Goal: Transaction & Acquisition: Purchase product/service

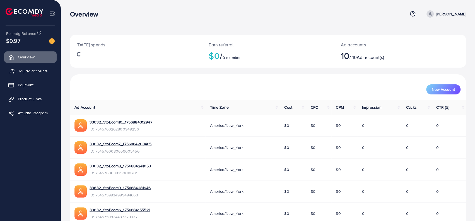
click at [29, 69] on span "My ad accounts" at bounding box center [33, 71] width 28 height 6
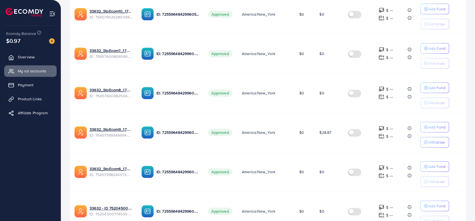
scroll to position [120, 0]
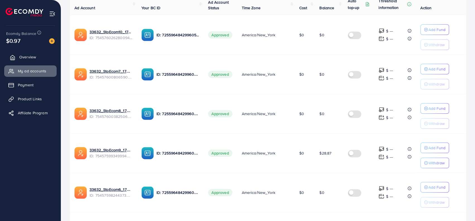
click at [22, 57] on span "Overview" at bounding box center [27, 57] width 17 height 6
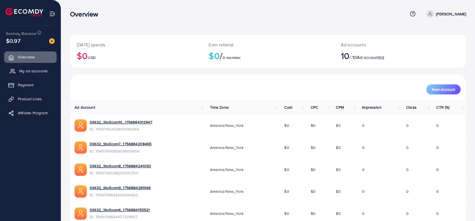
click at [31, 72] on span "My ad accounts" at bounding box center [33, 71] width 28 height 6
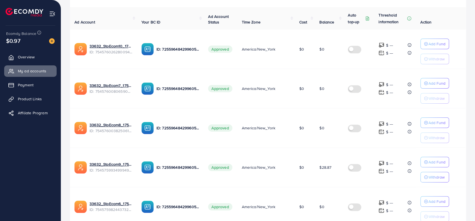
scroll to position [112, 0]
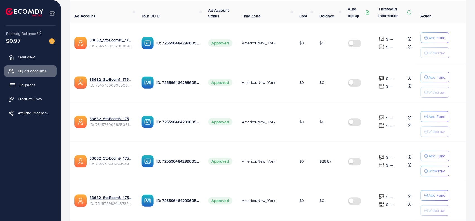
click at [32, 82] on link "Payment" at bounding box center [30, 84] width 52 height 11
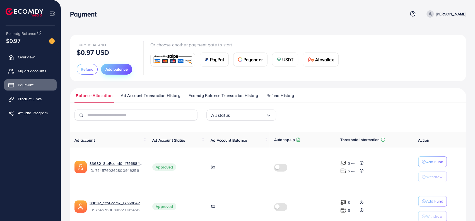
click at [122, 69] on span "Add balance" at bounding box center [116, 69] width 22 height 6
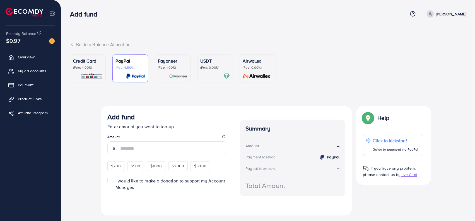
click at [199, 108] on div "Add fund Enter amount you want to top-up Amount $200 $500 $1000 $2000 $5000 I w…" at bounding box center [226, 160] width 251 height 109
click at [95, 62] on p "Credit Card" at bounding box center [88, 60] width 30 height 7
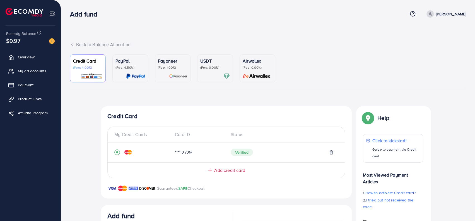
click at [129, 63] on p "PayPal" at bounding box center [130, 60] width 30 height 7
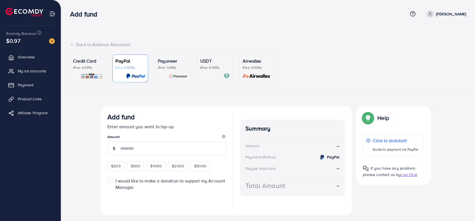
scroll to position [14, 0]
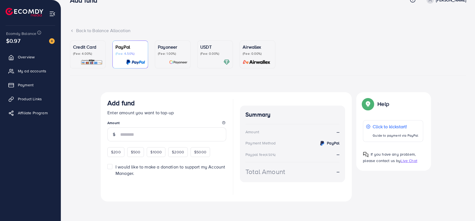
click at [97, 53] on p "(Fee: 4.00%)" at bounding box center [88, 53] width 30 height 4
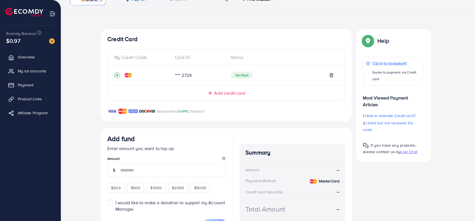
scroll to position [104, 0]
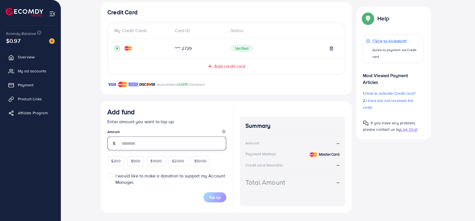
click at [163, 145] on input "number" at bounding box center [173, 143] width 106 height 14
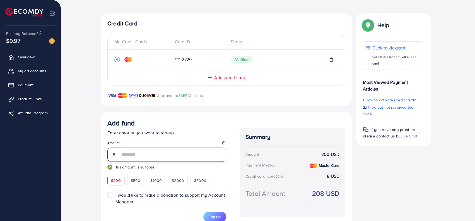
scroll to position [48, 0]
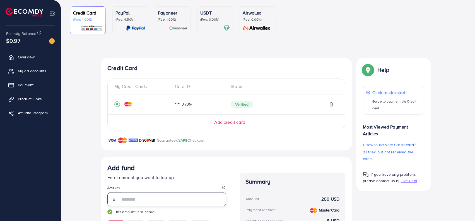
type input "***"
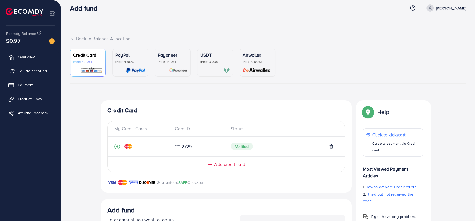
scroll to position [0, 0]
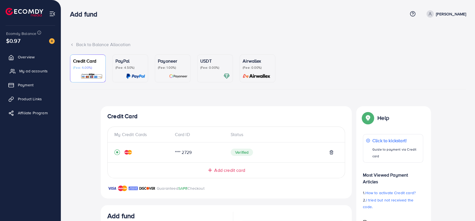
click at [33, 70] on span "My ad accounts" at bounding box center [33, 71] width 28 height 6
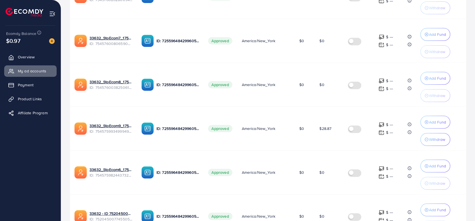
scroll to position [167, 0]
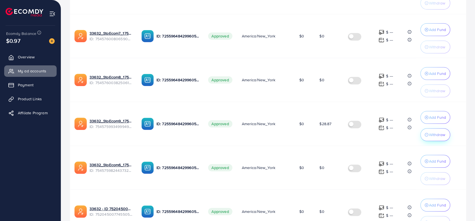
click at [433, 132] on p "Withdraw" at bounding box center [437, 134] width 16 height 7
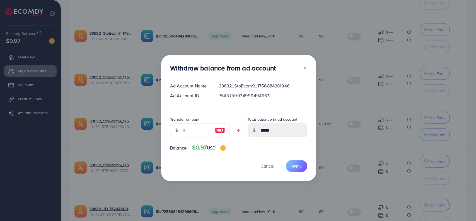
click at [220, 130] on img at bounding box center [220, 130] width 10 height 7
type input "*****"
type input "****"
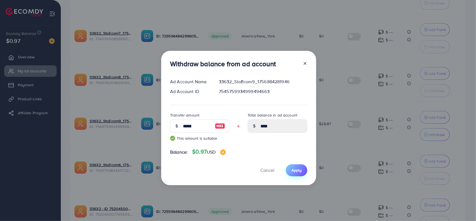
click at [299, 170] on span "Apply" at bounding box center [296, 170] width 10 height 6
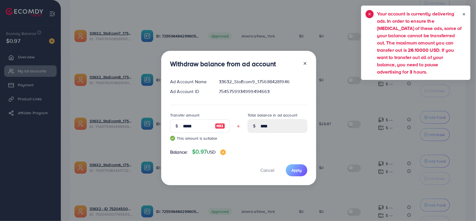
click at [304, 63] on line at bounding box center [305, 63] width 2 height 2
type input "*****"
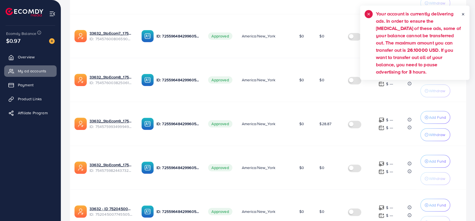
click at [463, 14] on line at bounding box center [463, 14] width 2 height 2
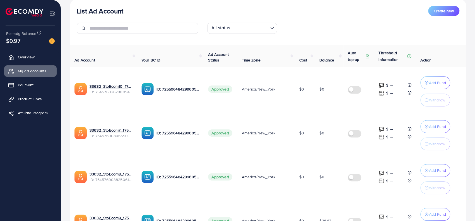
scroll to position [56, 0]
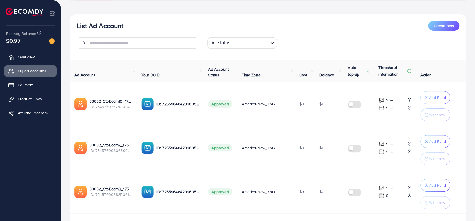
click at [49, 40] on img at bounding box center [52, 41] width 6 height 6
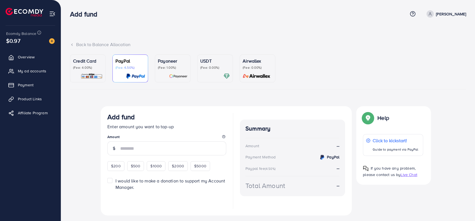
click at [126, 95] on div "Credit Card (Fee: 4.00%) PayPal (Fee: 4.50%) Payoneer (Fee: 1.00%) USDT (Fee: 0…" at bounding box center [268, 140] width 396 height 172
click at [84, 63] on p "Credit Card" at bounding box center [88, 60] width 30 height 7
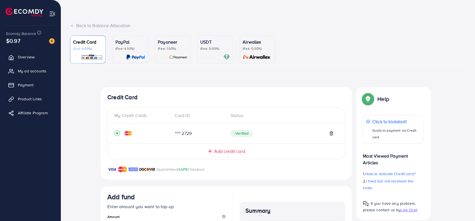
scroll to position [56, 0]
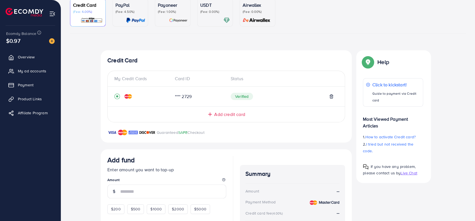
click at [196, 122] on div "Credit Card My Credit Cards Card ID Status **** 2729 Verified Add credit card G…" at bounding box center [226, 96] width 251 height 92
click at [216, 115] on span "Add credit card" at bounding box center [229, 114] width 31 height 6
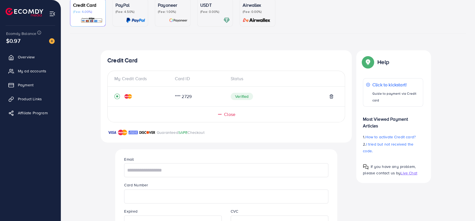
scroll to position [139, 0]
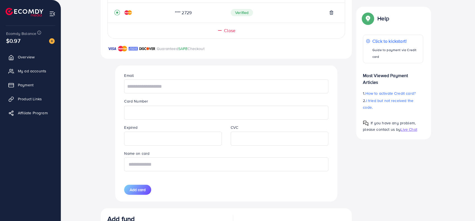
click at [139, 161] on input "text" at bounding box center [226, 164] width 204 height 14
type input "********"
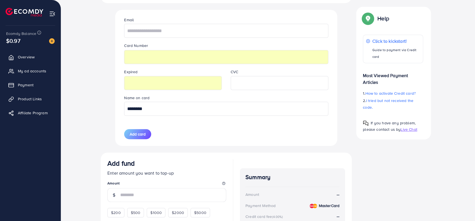
scroll to position [195, 0]
click at [141, 135] on span "Add card" at bounding box center [138, 134] width 16 height 6
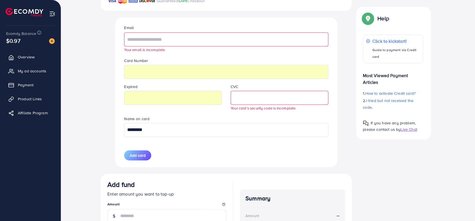
scroll to position [167, 0]
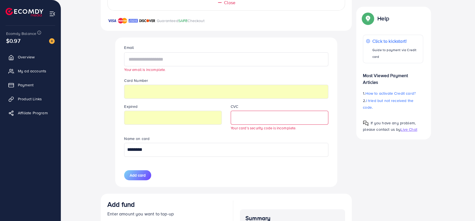
click at [195, 59] on input "text" at bounding box center [226, 59] width 204 height 14
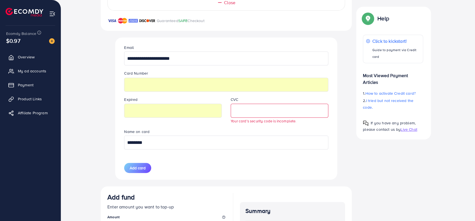
type input "**********"
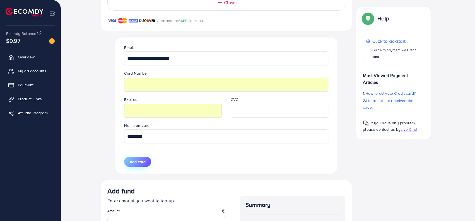
click at [128, 164] on button "Add card" at bounding box center [137, 161] width 27 height 10
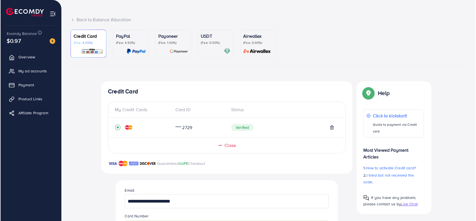
scroll to position [24, 0]
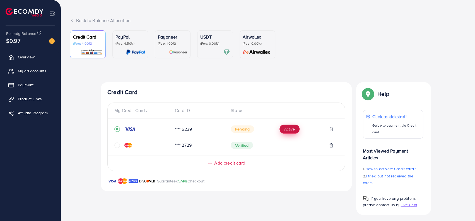
click at [286, 129] on button "Active" at bounding box center [289, 128] width 20 height 9
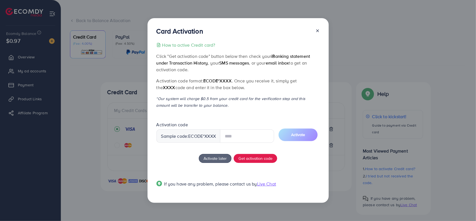
click at [248, 136] on input "text" at bounding box center [247, 135] width 54 height 13
click at [172, 153] on div "How to active Credit card? Click "Get activation code" button below then check …" at bounding box center [237, 118] width 163 height 152
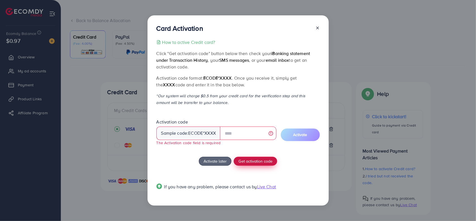
click at [260, 162] on span "Get activation code" at bounding box center [255, 161] width 34 height 6
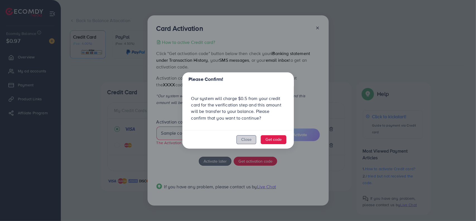
click at [246, 142] on button "Close" at bounding box center [246, 139] width 20 height 9
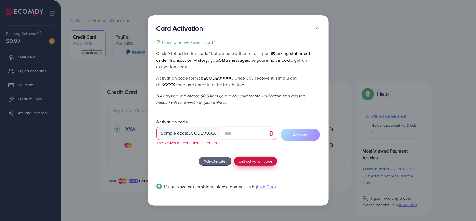
click at [249, 161] on span "Get activation code" at bounding box center [255, 161] width 34 height 6
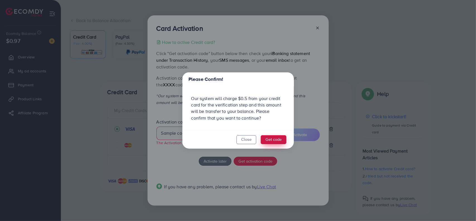
click at [274, 137] on button "Get code" at bounding box center [274, 139] width 26 height 9
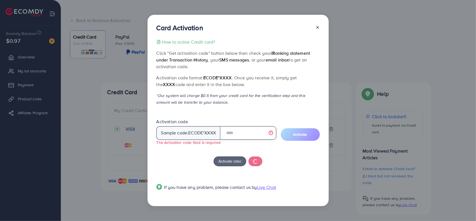
click at [242, 133] on input "text" at bounding box center [248, 132] width 56 height 13
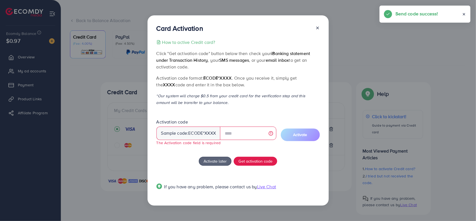
click at [277, 102] on p "*Our system will charge $0.5 from your credit card for the verification step an…" at bounding box center [237, 98] width 163 height 13
click at [243, 133] on input "text" at bounding box center [248, 132] width 56 height 13
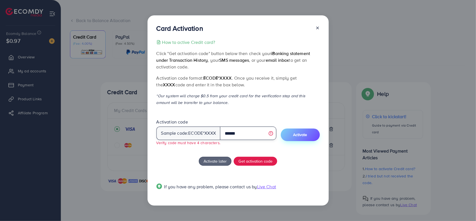
type input "******"
click at [296, 133] on span "Activate" at bounding box center [300, 135] width 14 height 6
click at [246, 135] on input "******" at bounding box center [248, 132] width 56 height 13
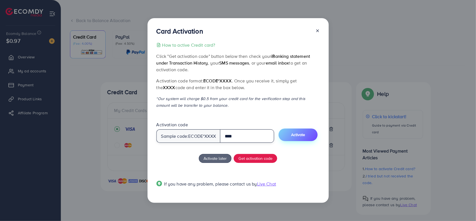
type input "****"
click at [300, 132] on span "Activate" at bounding box center [298, 135] width 14 height 6
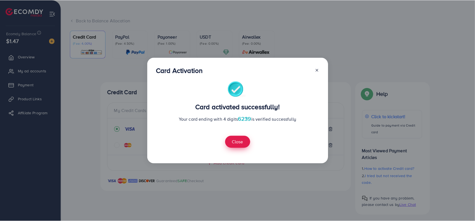
scroll to position [119, 0]
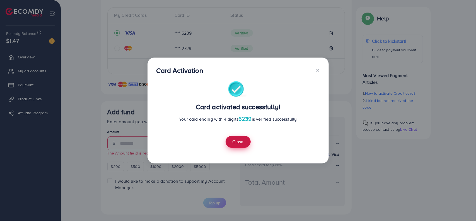
click at [241, 144] on button "Close" at bounding box center [238, 141] width 25 height 12
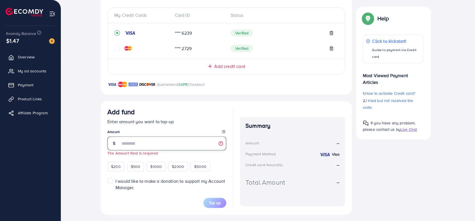
click at [170, 147] on input "number" at bounding box center [173, 143] width 106 height 14
click at [113, 164] on span "$200" at bounding box center [116, 166] width 10 height 6
type input "***"
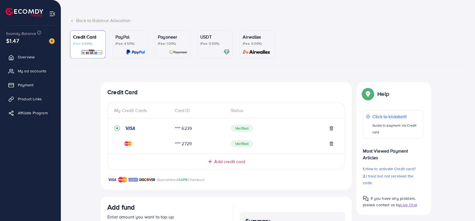
scroll to position [28, 0]
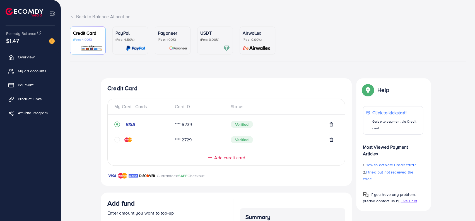
click at [116, 139] on icon "circle" at bounding box center [117, 140] width 6 height 6
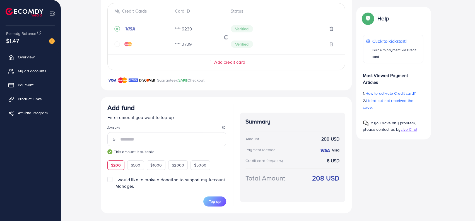
scroll to position [119, 0]
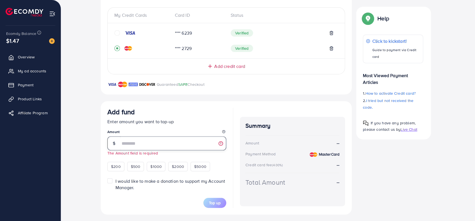
click at [141, 141] on input "number" at bounding box center [173, 143] width 106 height 14
click at [155, 151] on small "Amount is invalid (min: $200, max: $100,000)" at bounding box center [146, 152] width 78 height 5
click at [156, 193] on form "Add fund Enter amount you want to top-up Amount *** Amount is invalid (min: $20…" at bounding box center [166, 158] width 119 height 100
click at [115, 179] on label "I would like to make a donation to support my Account Manager." at bounding box center [170, 184] width 111 height 13
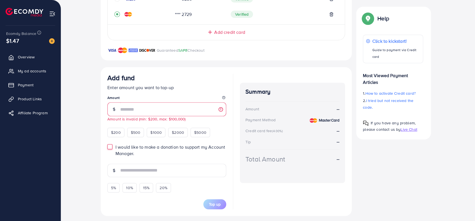
scroll to position [156, 0]
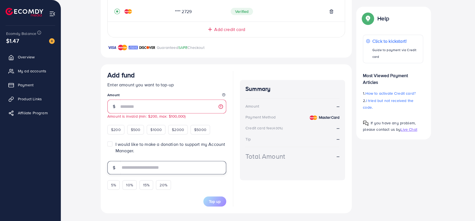
click at [149, 166] on input "text" at bounding box center [173, 167] width 106 height 13
click at [115, 142] on label "I would like to make a donation to support my Account Manager." at bounding box center [170, 147] width 111 height 13
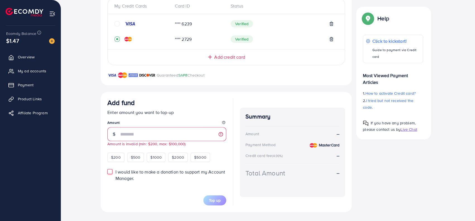
scroll to position [120, 0]
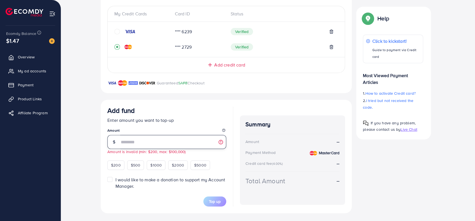
click at [132, 134] on fieldset "Amount *** Amount is invalid (min: $200, max: $100,000)" at bounding box center [166, 141] width 119 height 26
drag, startPoint x: 134, startPoint y: 141, endPoint x: 113, endPoint y: 139, distance: 20.9
click at [113, 138] on div "***" at bounding box center [166, 142] width 119 height 14
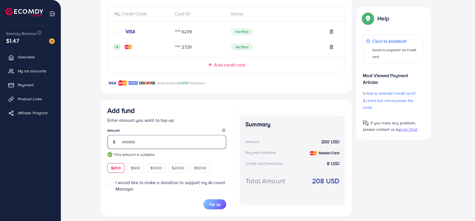
type input "***"
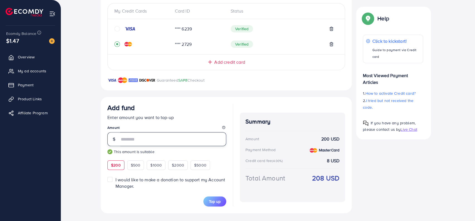
scroll to position [123, 0]
click at [214, 200] on span "Top up" at bounding box center [215, 201] width 12 height 6
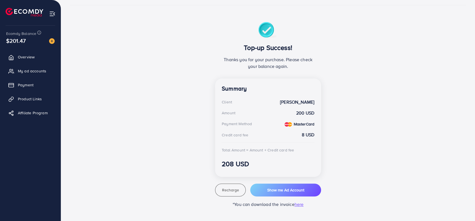
scroll to position [83, 0]
click at [32, 70] on span "My ad accounts" at bounding box center [33, 71] width 28 height 6
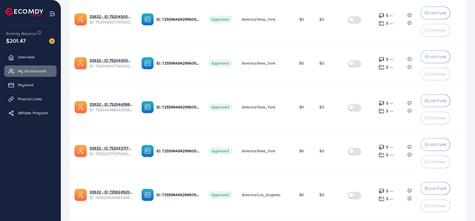
scroll to position [390, 0]
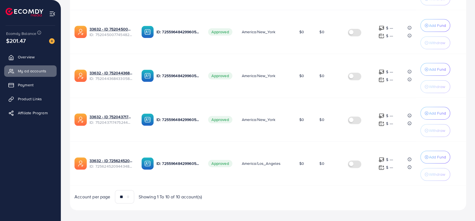
click at [437, 159] on div "Add Fund Withdraw" at bounding box center [435, 165] width 30 height 30
click at [435, 153] on p "Add Fund" at bounding box center [437, 156] width 17 height 7
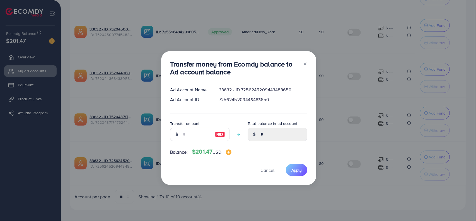
click at [217, 134] on img at bounding box center [220, 134] width 10 height 7
type input "***"
type input "******"
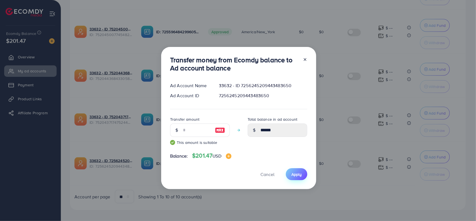
click at [296, 175] on span "Apply" at bounding box center [296, 174] width 10 height 6
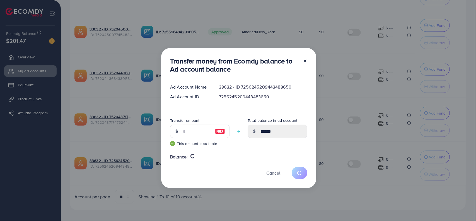
type input "*"
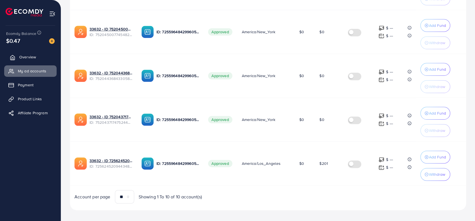
click at [26, 55] on span "Overview" at bounding box center [27, 57] width 17 height 6
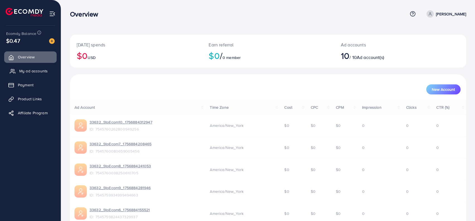
click at [30, 72] on span "My ad accounts" at bounding box center [33, 71] width 28 height 6
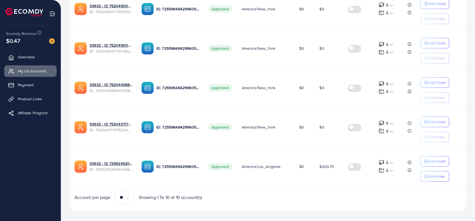
scroll to position [343, 0]
